Goal: Task Accomplishment & Management: Manage account settings

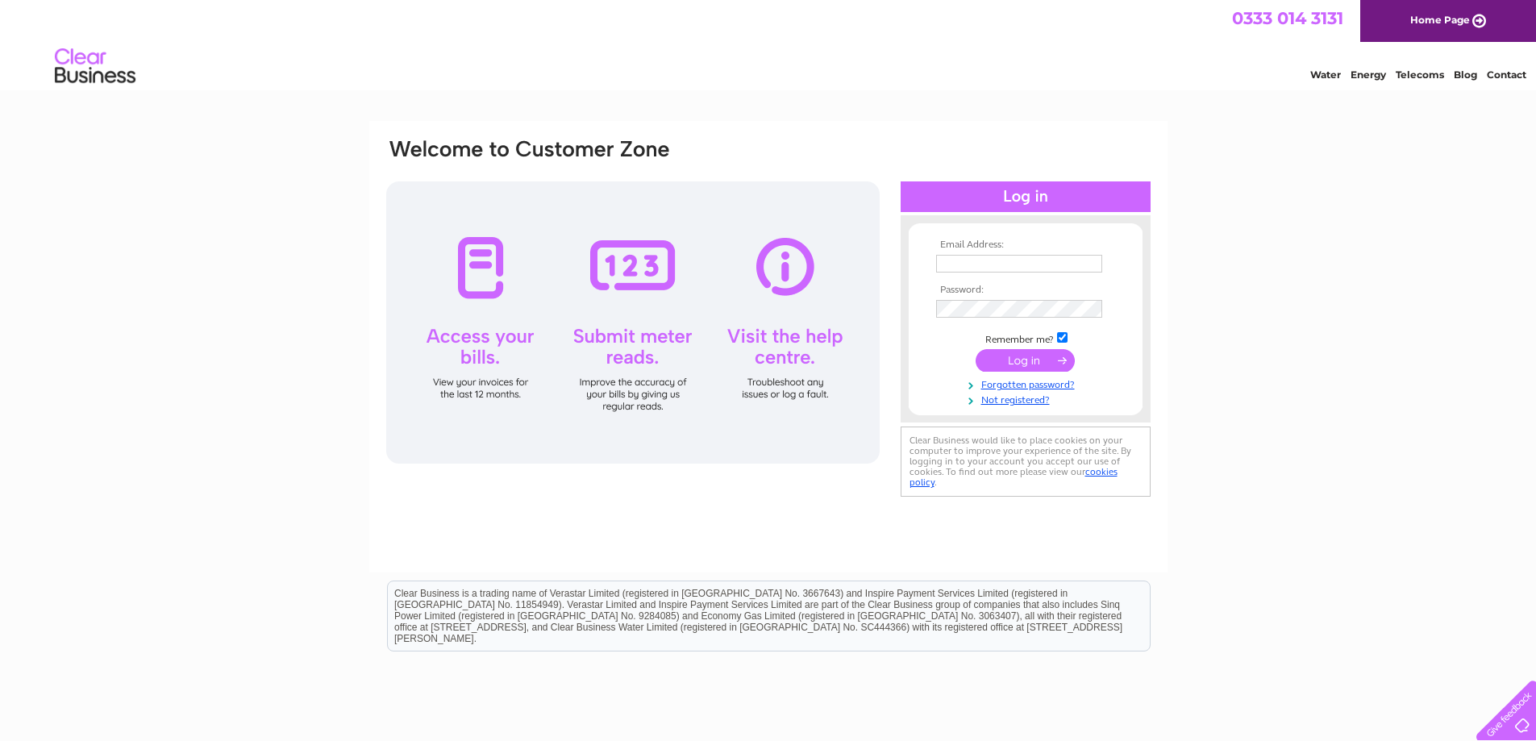
type input "[EMAIL_ADDRESS][DOMAIN_NAME]"
click at [1005, 358] on input "submit" at bounding box center [1024, 360] width 99 height 23
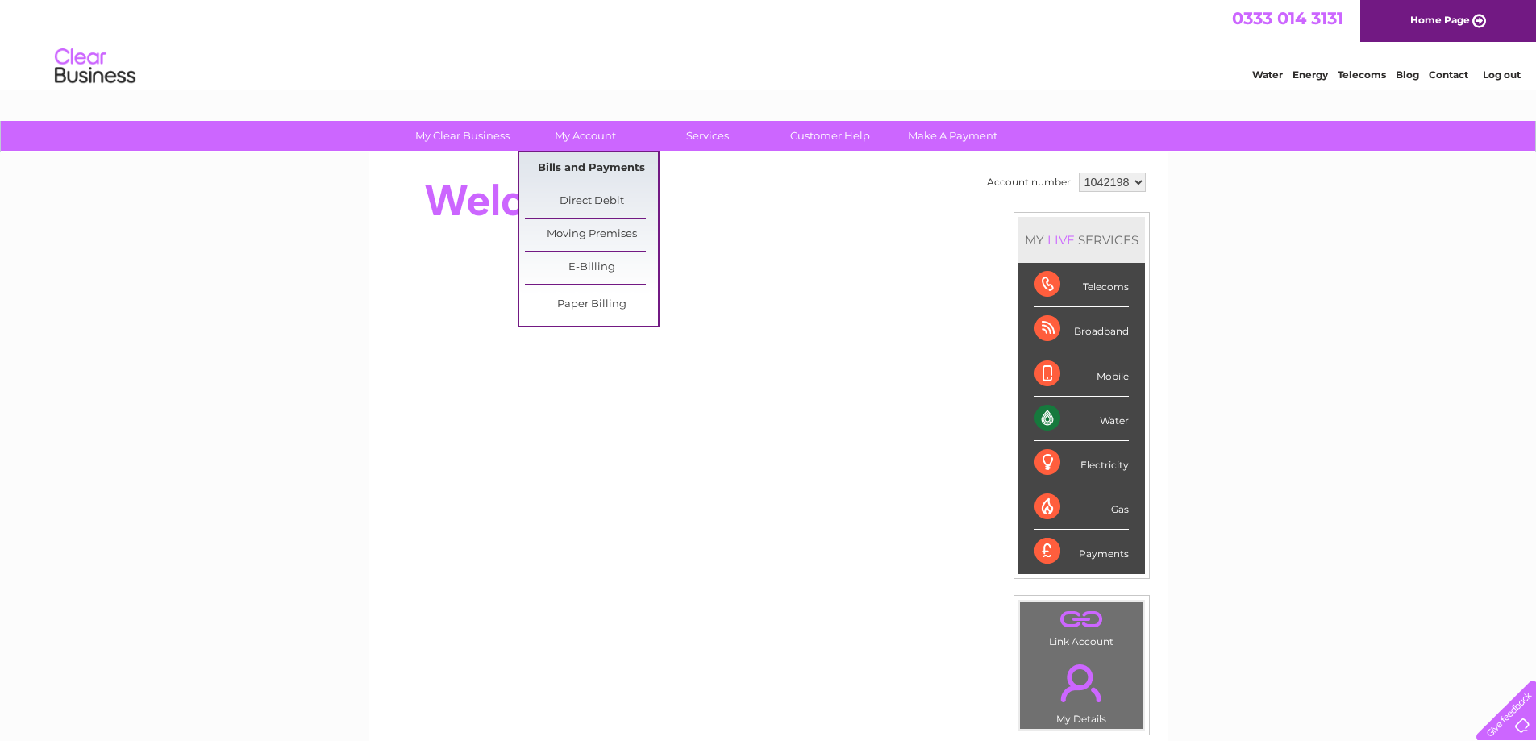
click at [591, 168] on link "Bills and Payments" at bounding box center [591, 168] width 133 height 32
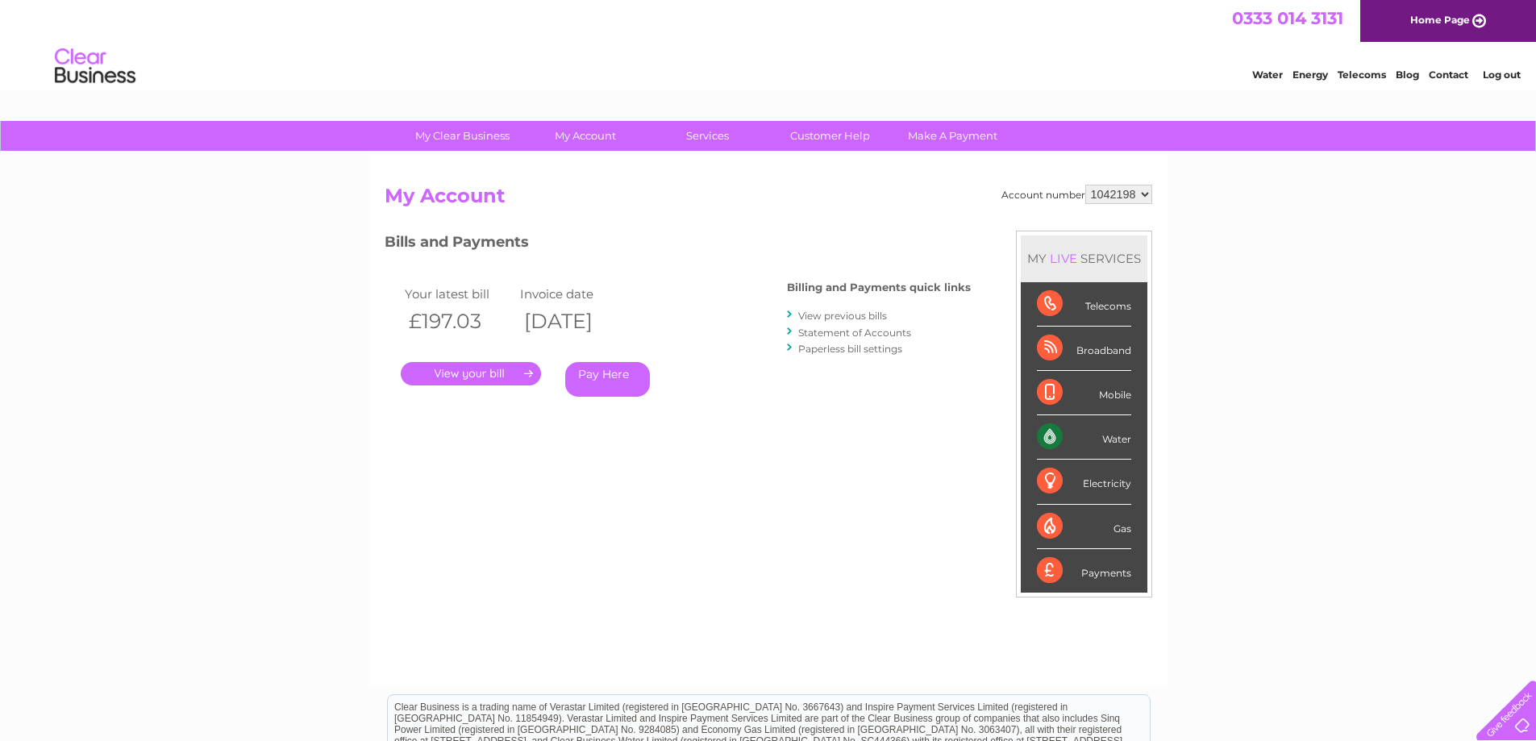
click at [490, 371] on link "." at bounding box center [471, 373] width 140 height 23
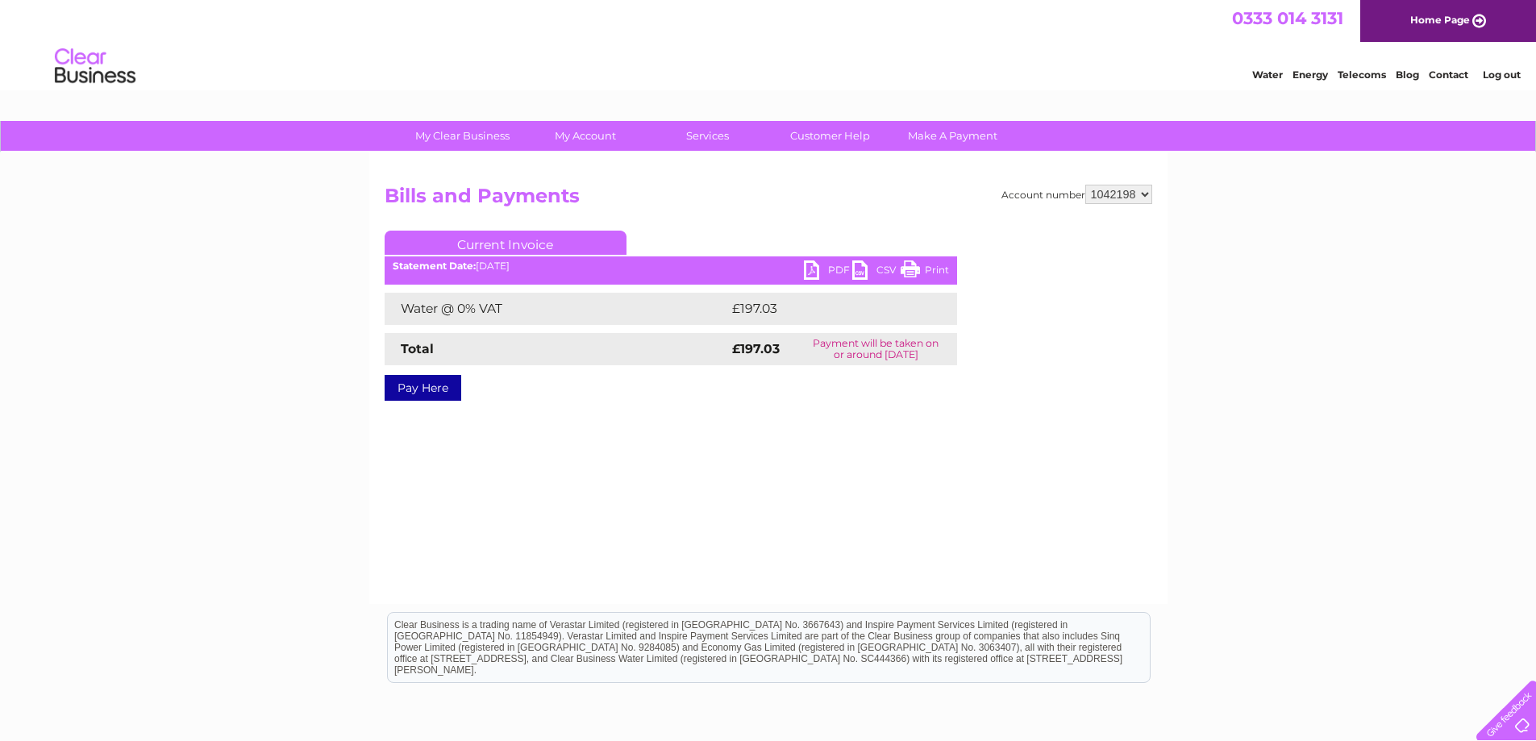
click at [815, 265] on link "PDF" at bounding box center [828, 271] width 48 height 23
